Goal: Information Seeking & Learning: Learn about a topic

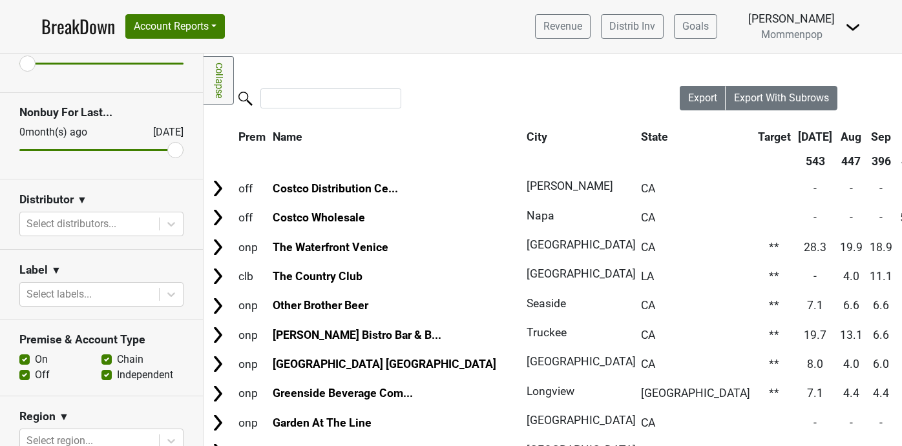
scroll to position [98, 0]
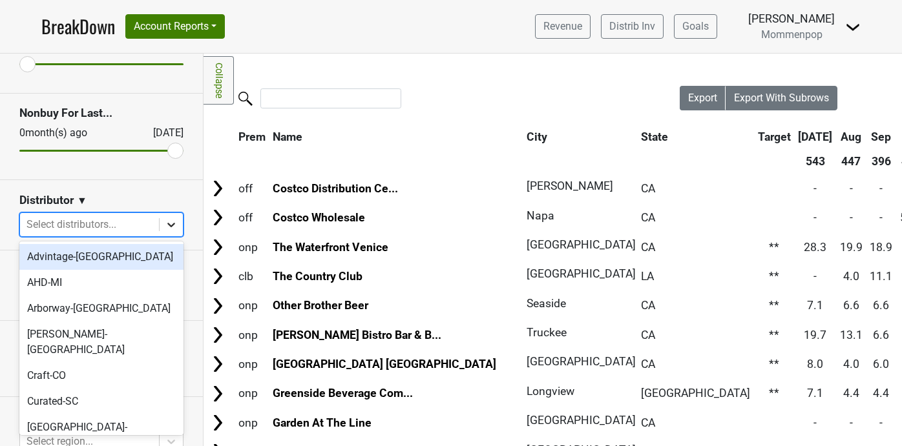
click at [171, 214] on div at bounding box center [171, 224] width 23 height 23
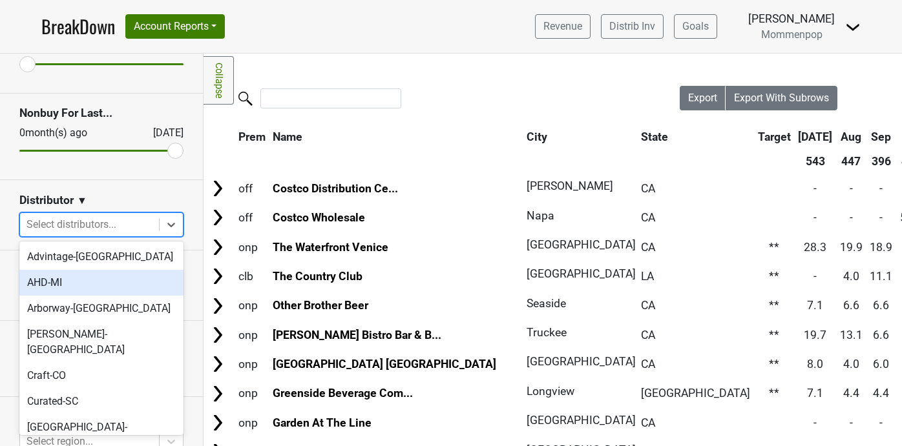
scroll to position [406, 0]
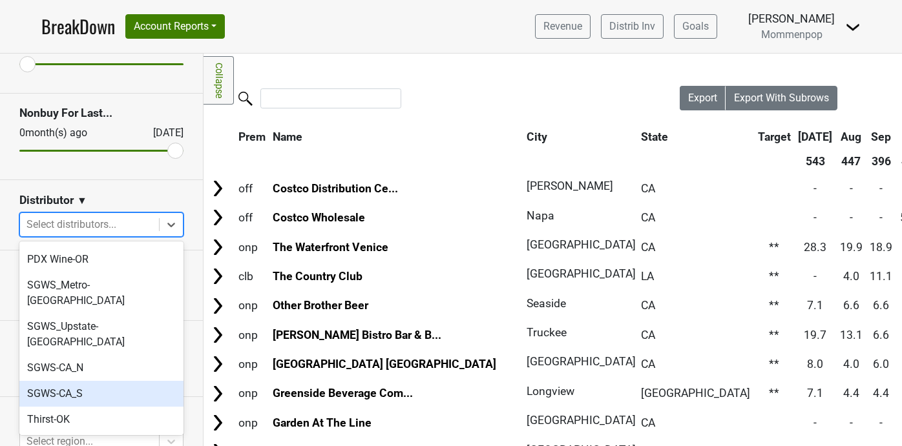
click at [116, 381] on div "SGWS-CA_S" at bounding box center [101, 394] width 164 height 26
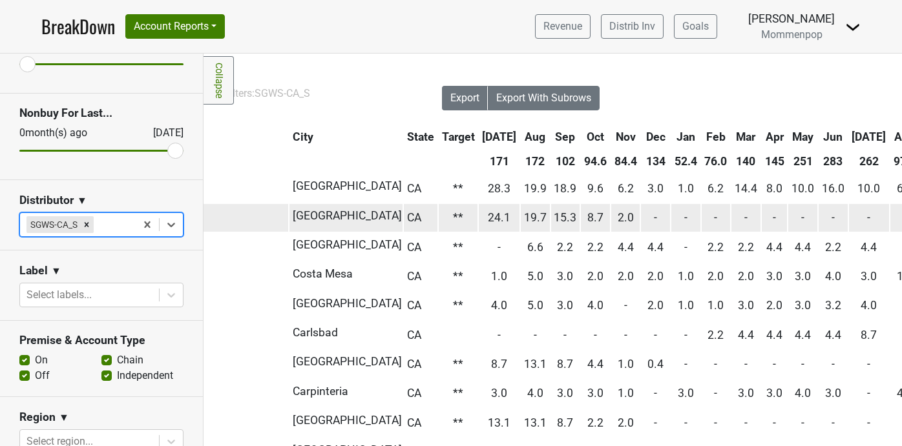
scroll to position [0, 240]
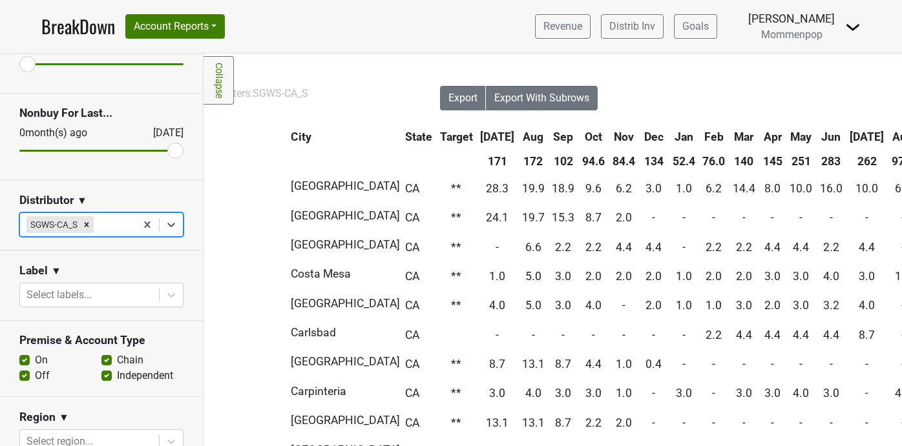
click at [888, 136] on th "Aug" at bounding box center [902, 136] width 29 height 23
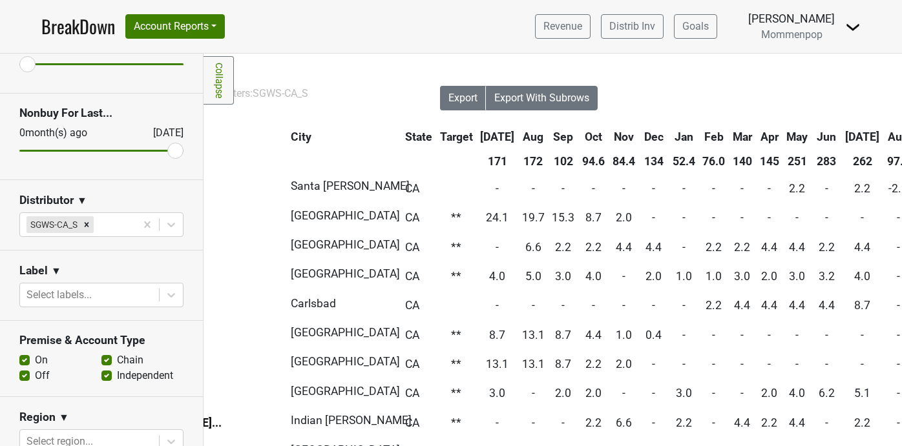
click at [884, 136] on th "Aug" at bounding box center [898, 136] width 29 height 23
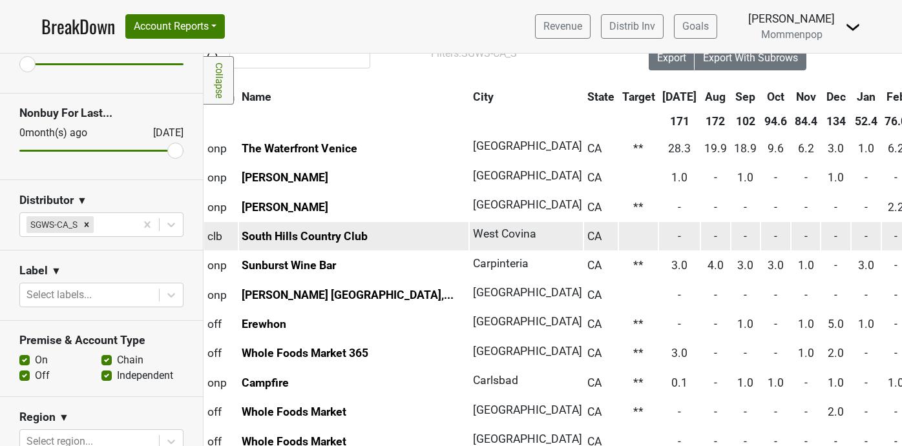
scroll to position [0, 31]
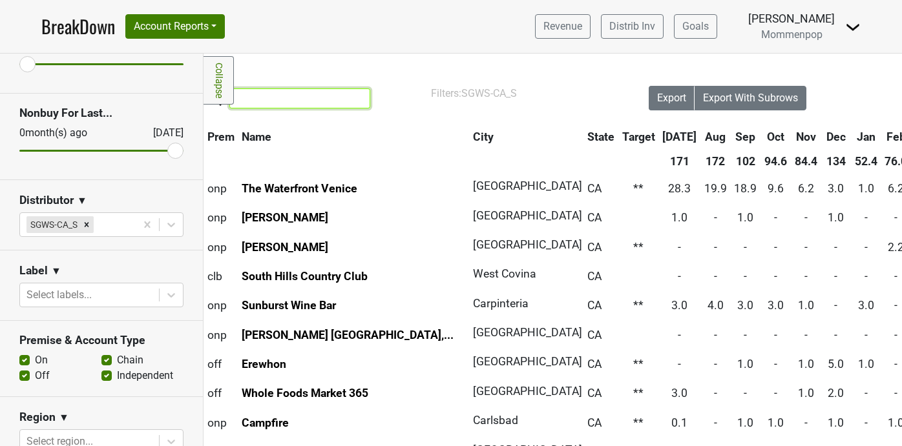
click at [304, 97] on input "search" at bounding box center [299, 98] width 141 height 20
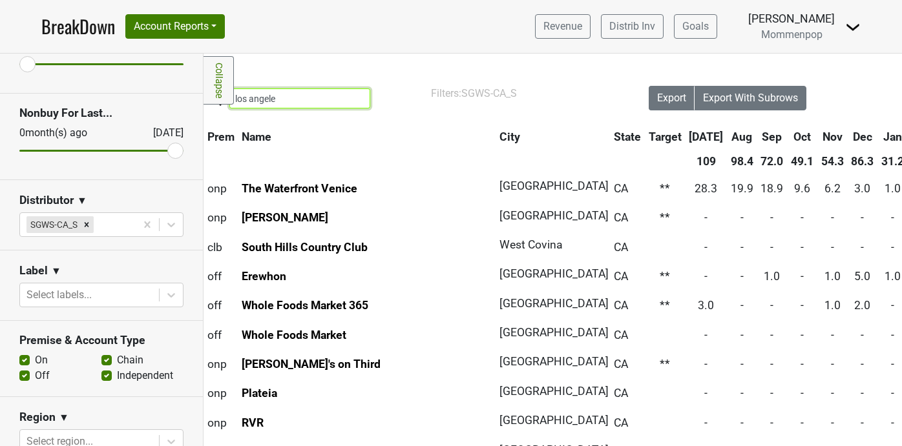
type input "[GEOGRAPHIC_DATA]"
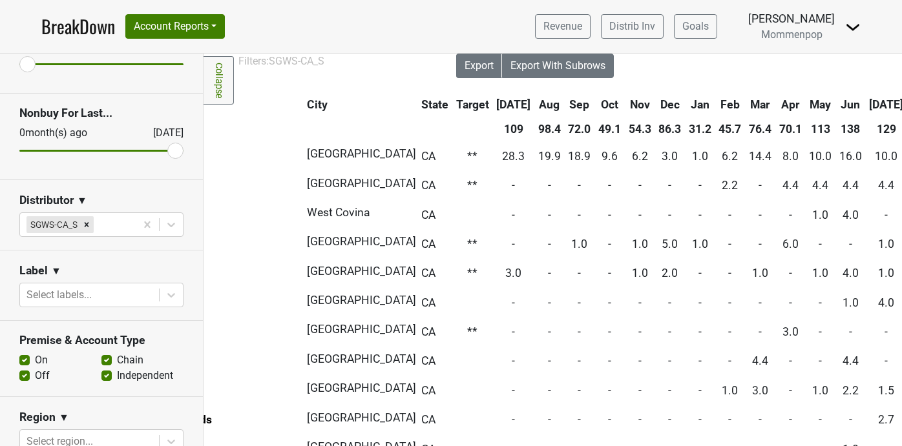
scroll to position [32, 0]
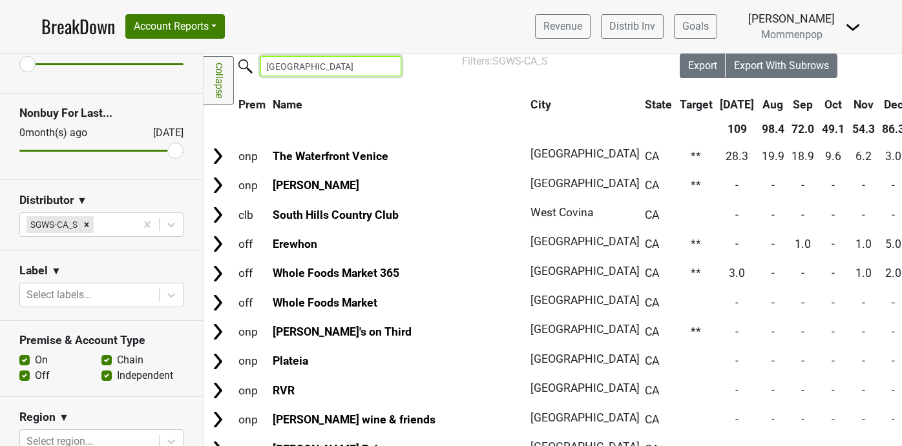
click at [296, 64] on input "[GEOGRAPHIC_DATA]" at bounding box center [330, 66] width 141 height 20
click at [383, 63] on input "[GEOGRAPHIC_DATA]" at bounding box center [330, 66] width 141 height 20
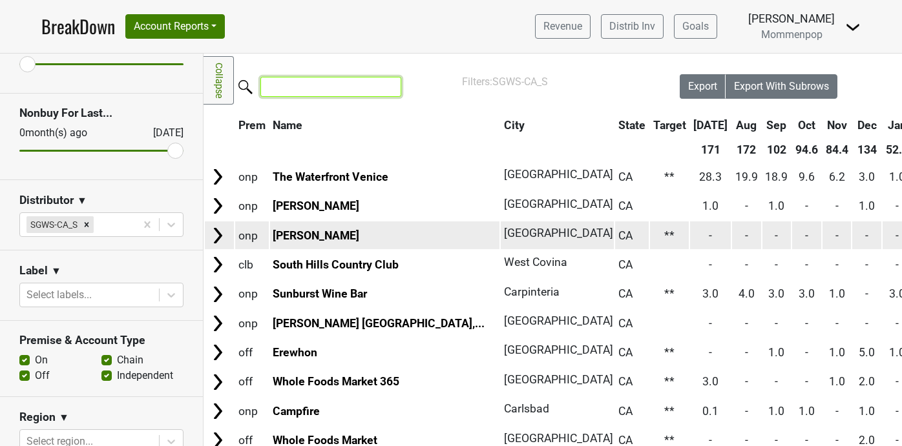
scroll to position [0, 0]
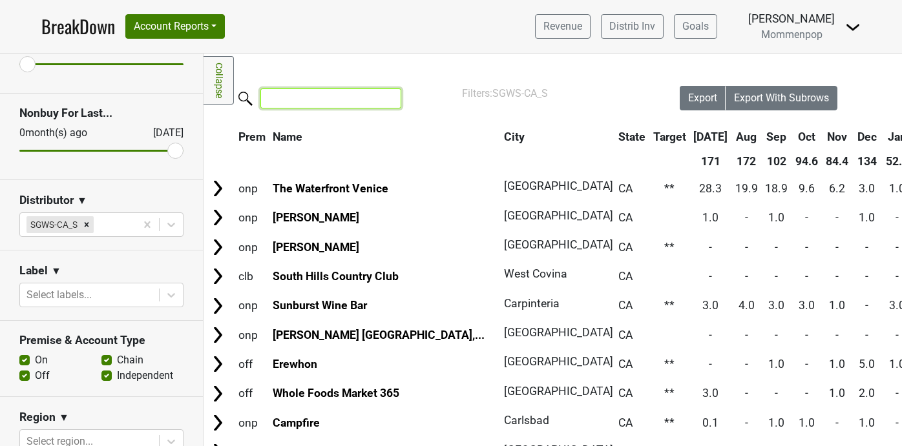
click at [305, 98] on input "search" at bounding box center [330, 98] width 141 height 20
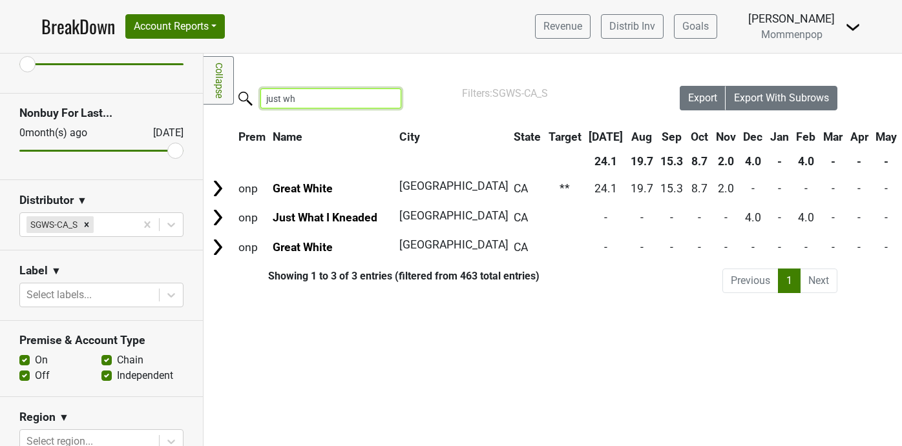
drag, startPoint x: 337, startPoint y: 102, endPoint x: 178, endPoint y: 80, distance: 159.8
click at [178, 80] on div "Reset filters Purchased Within Last... [DATE] [DATE] Nonbuy For Last... [DATE] …" at bounding box center [451, 250] width 902 height 393
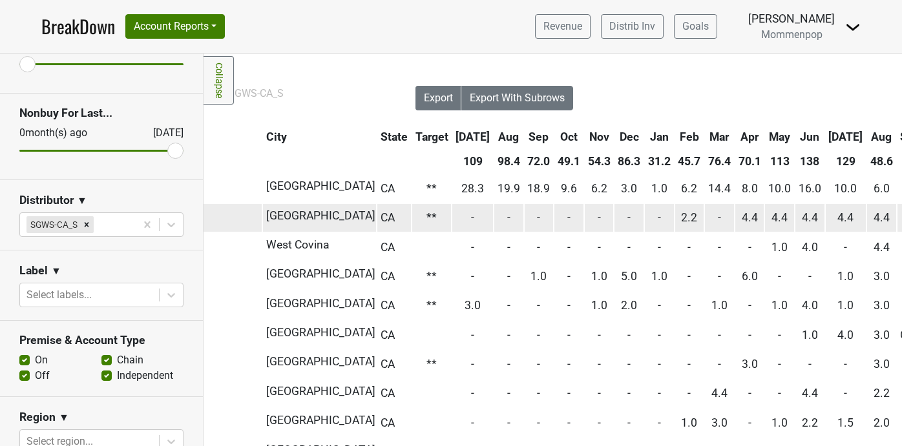
scroll to position [0, 271]
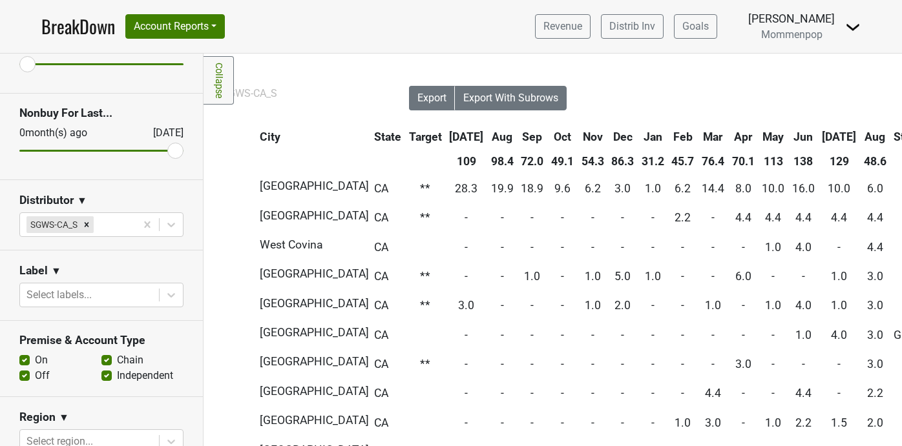
type input "[GEOGRAPHIC_DATA]"
click at [819, 133] on th "[DATE]" at bounding box center [839, 136] width 41 height 23
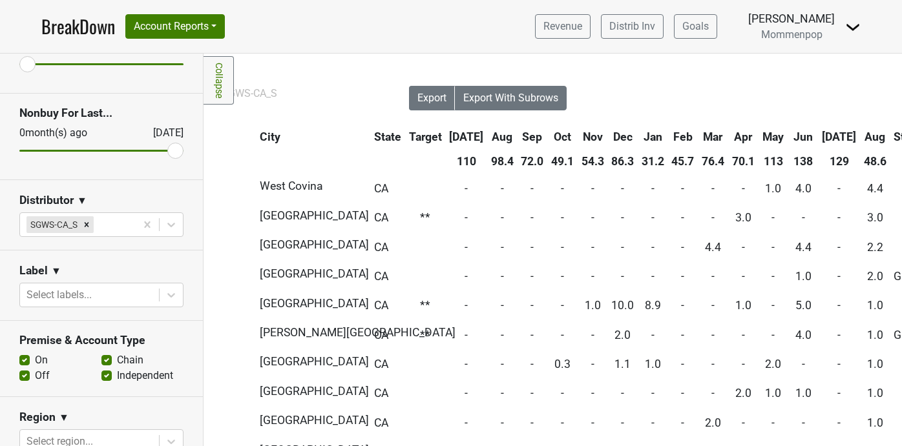
click at [819, 133] on th "[DATE]" at bounding box center [839, 136] width 41 height 23
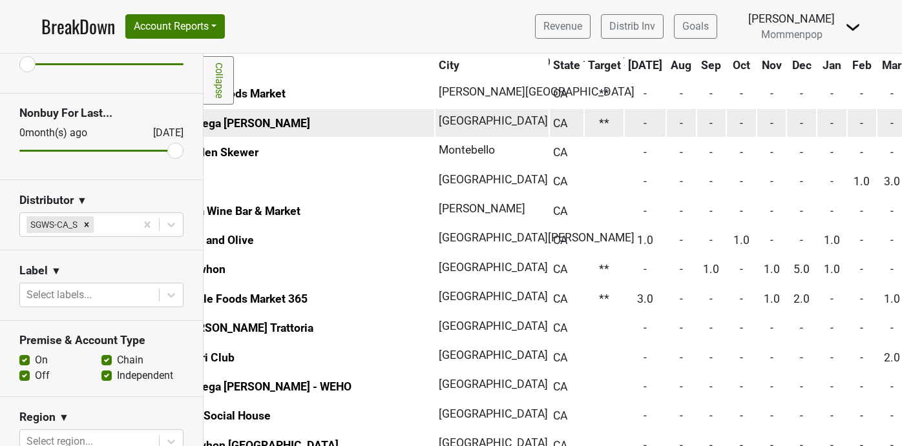
scroll to position [827, 0]
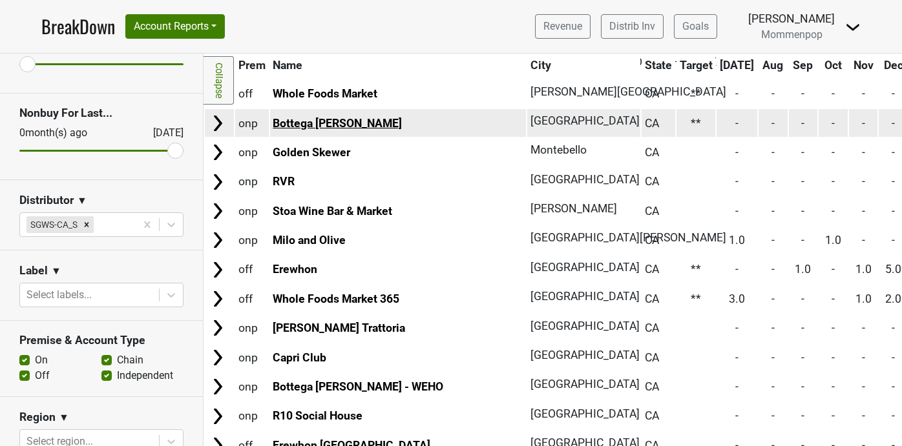
click at [326, 123] on link "Bottega [PERSON_NAME]" at bounding box center [337, 123] width 129 height 13
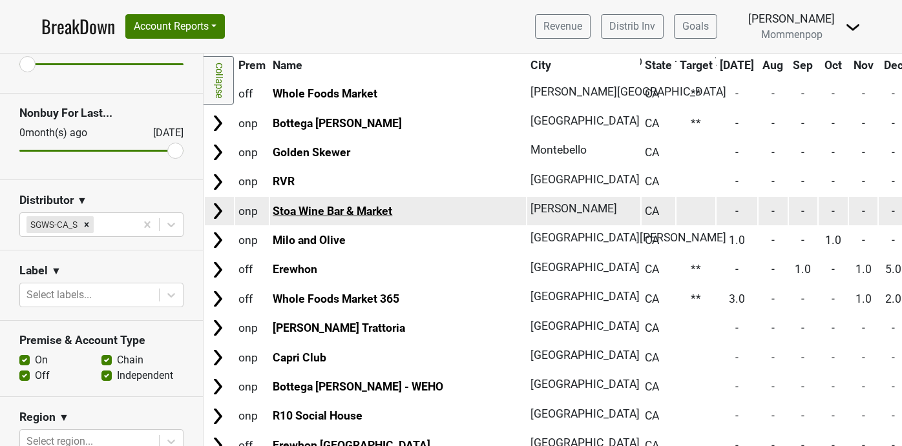
click at [336, 211] on link "Stoa Wine Bar & Market" at bounding box center [332, 211] width 119 height 13
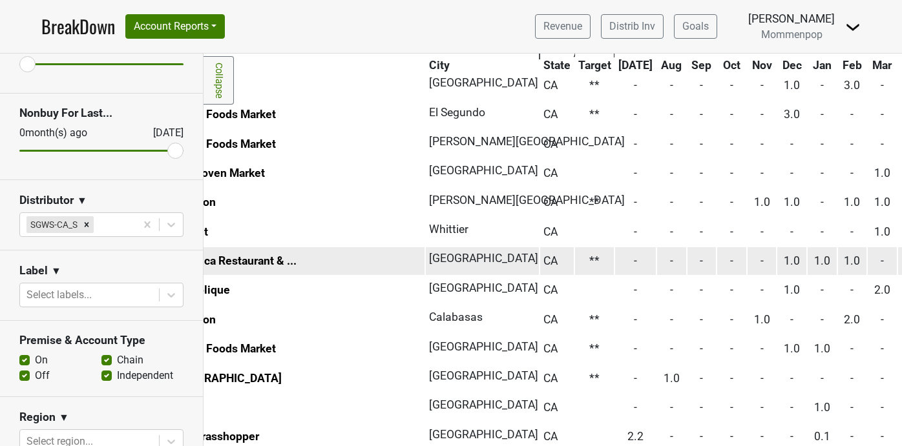
scroll to position [1276, 5]
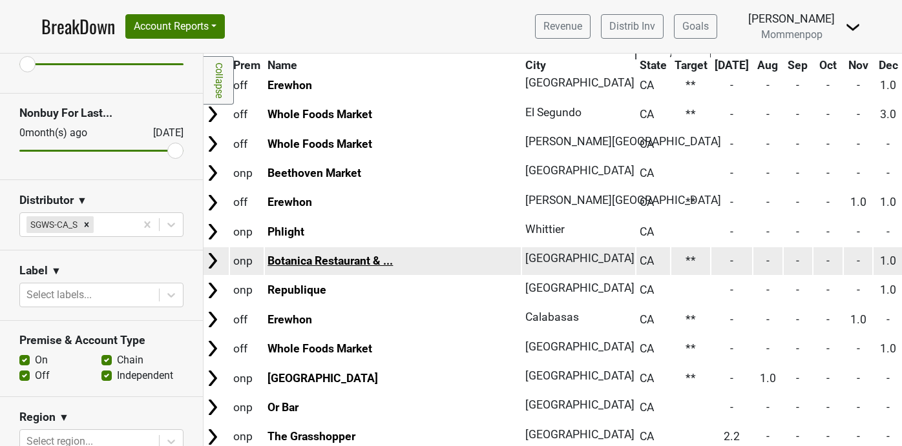
click at [344, 258] on link "Botanica Restaurant & ..." at bounding box center [329, 260] width 125 height 13
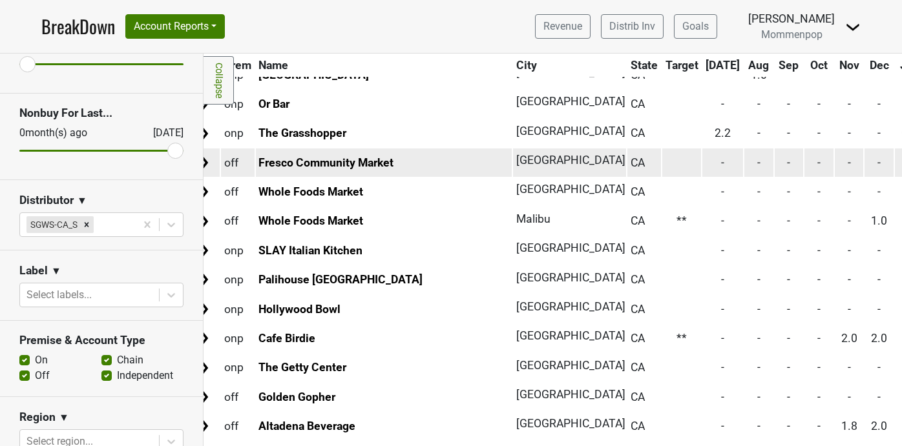
scroll to position [1579, 0]
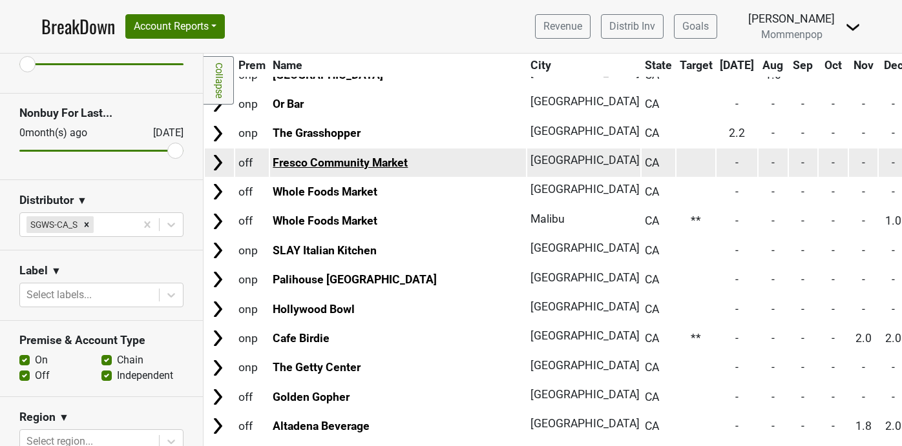
click at [349, 164] on link "Fresco Community Market" at bounding box center [340, 162] width 135 height 13
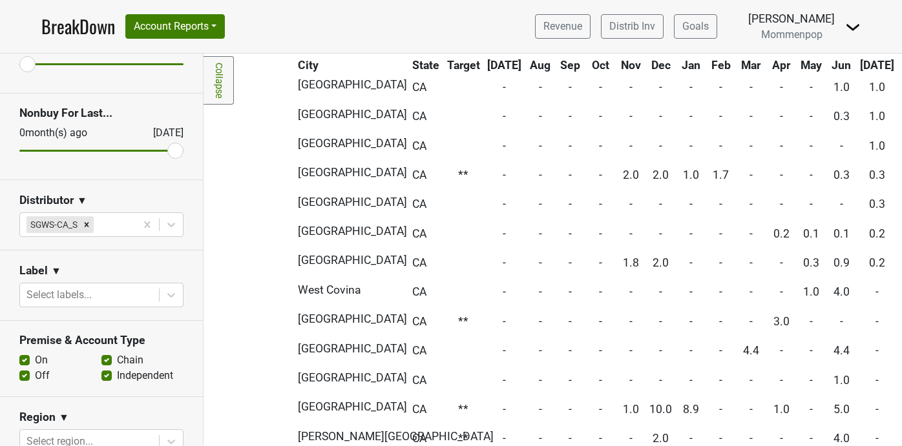
scroll to position [1743, 0]
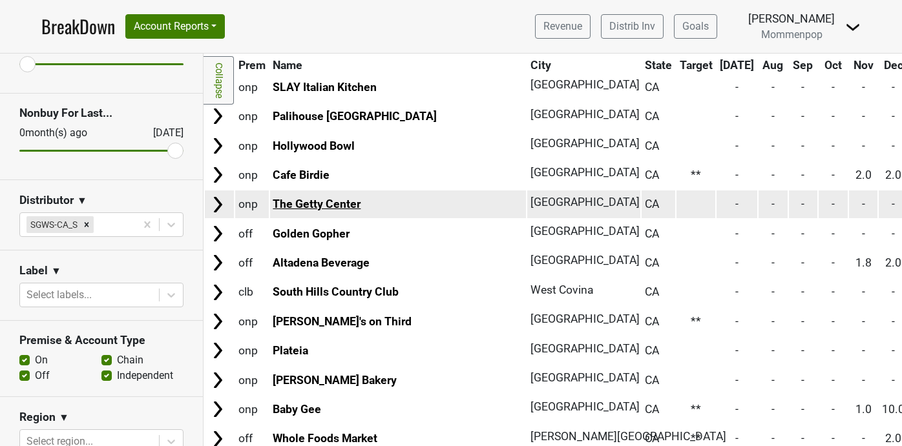
click at [335, 207] on link "The Getty Center" at bounding box center [317, 204] width 88 height 13
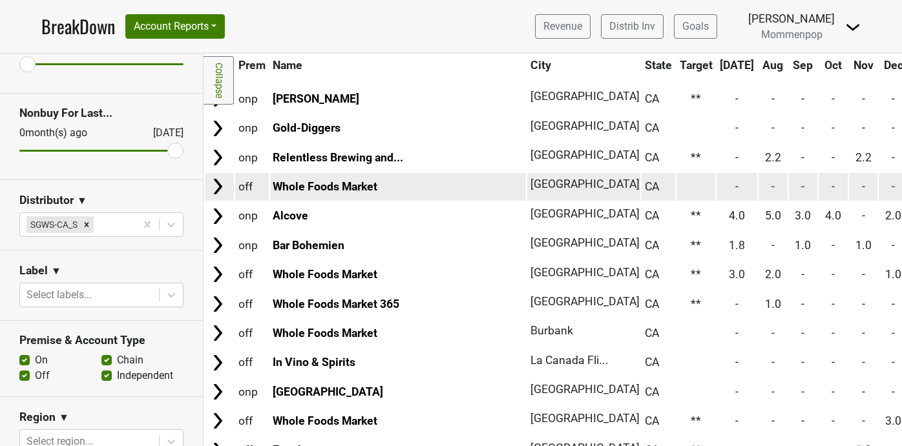
scroll to position [0, 0]
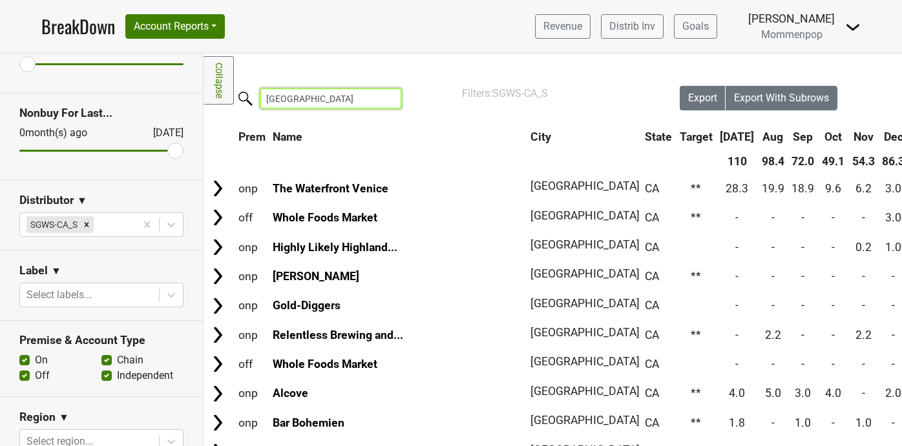
click at [382, 99] on input "[GEOGRAPHIC_DATA]" at bounding box center [330, 98] width 141 height 20
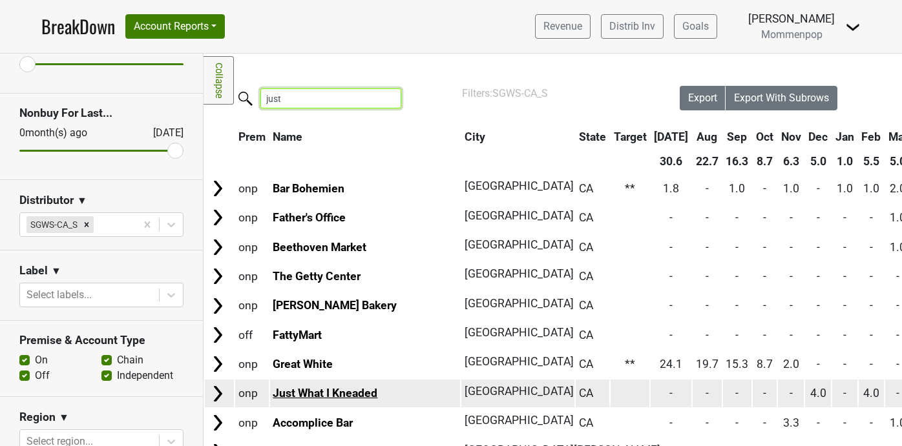
type input "just"
click at [319, 391] on link "Just What I Kneaded" at bounding box center [325, 393] width 105 height 13
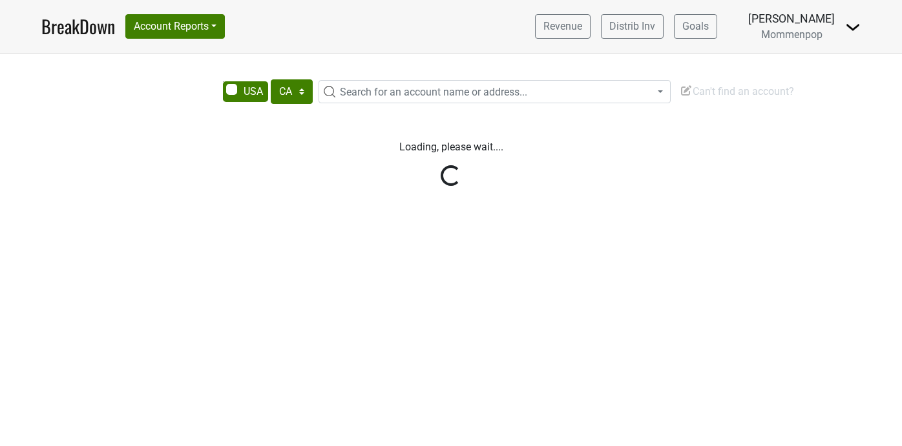
select select "CA"
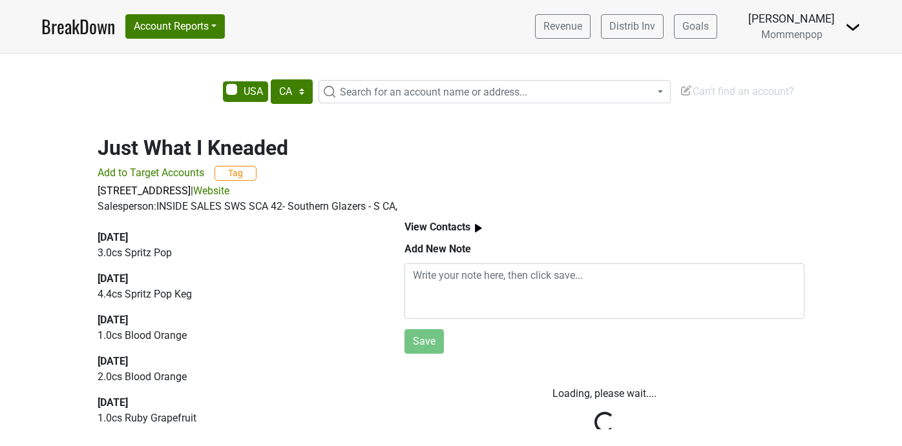
select select "CA"
